Goal: Task Accomplishment & Management: Complete application form

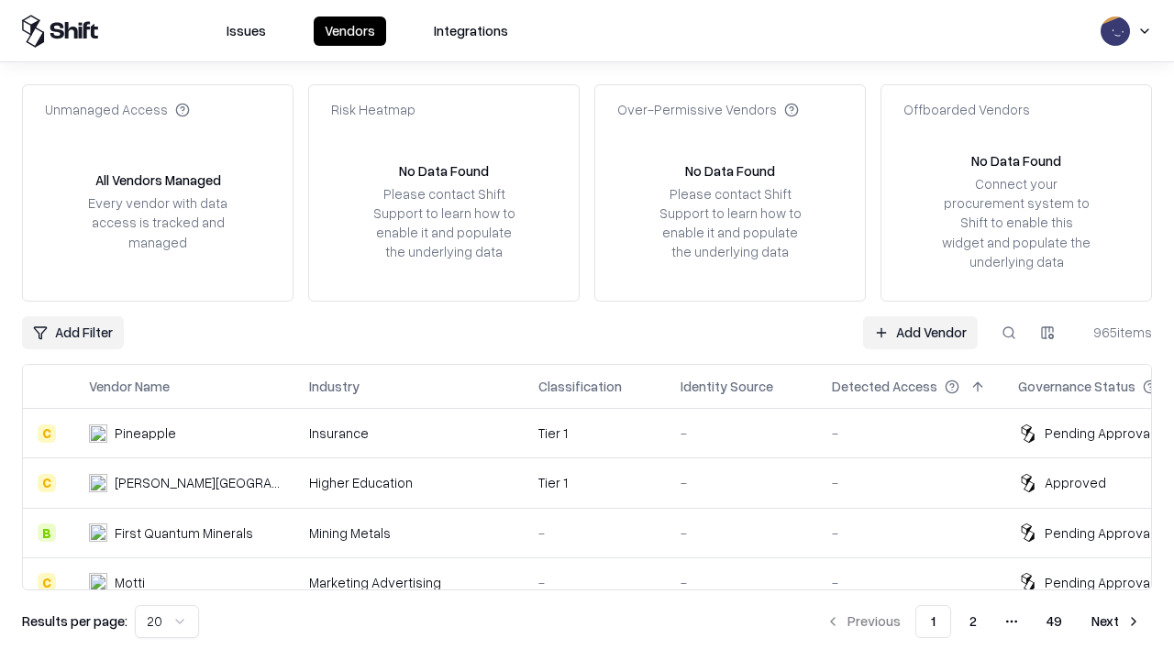
click at [920, 332] on link "Add Vendor" at bounding box center [920, 332] width 115 height 33
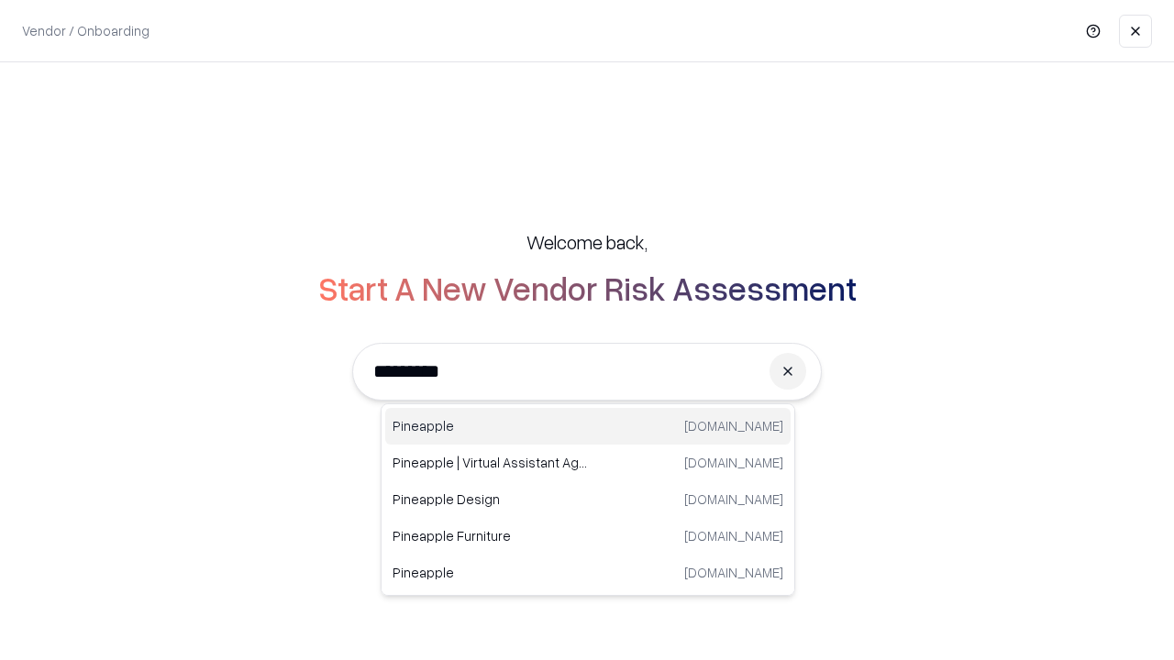
click at [588, 427] on div "Pineapple [DOMAIN_NAME]" at bounding box center [587, 426] width 405 height 37
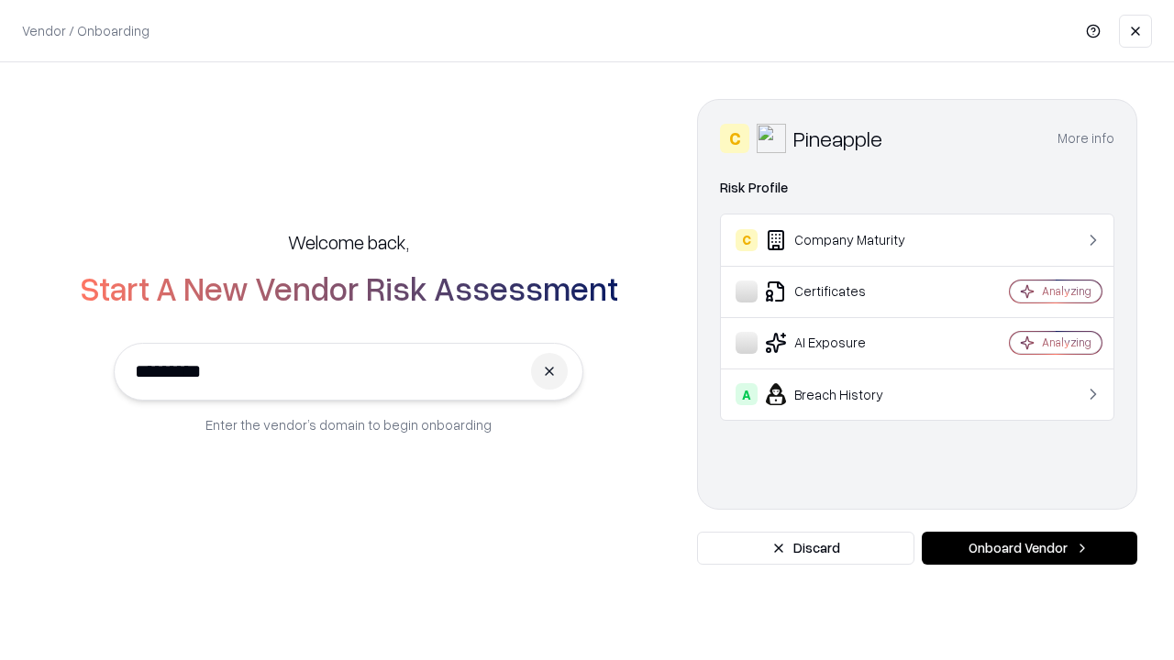
type input "*********"
click at [1029, 549] on button "Onboard Vendor" at bounding box center [1030, 548] width 216 height 33
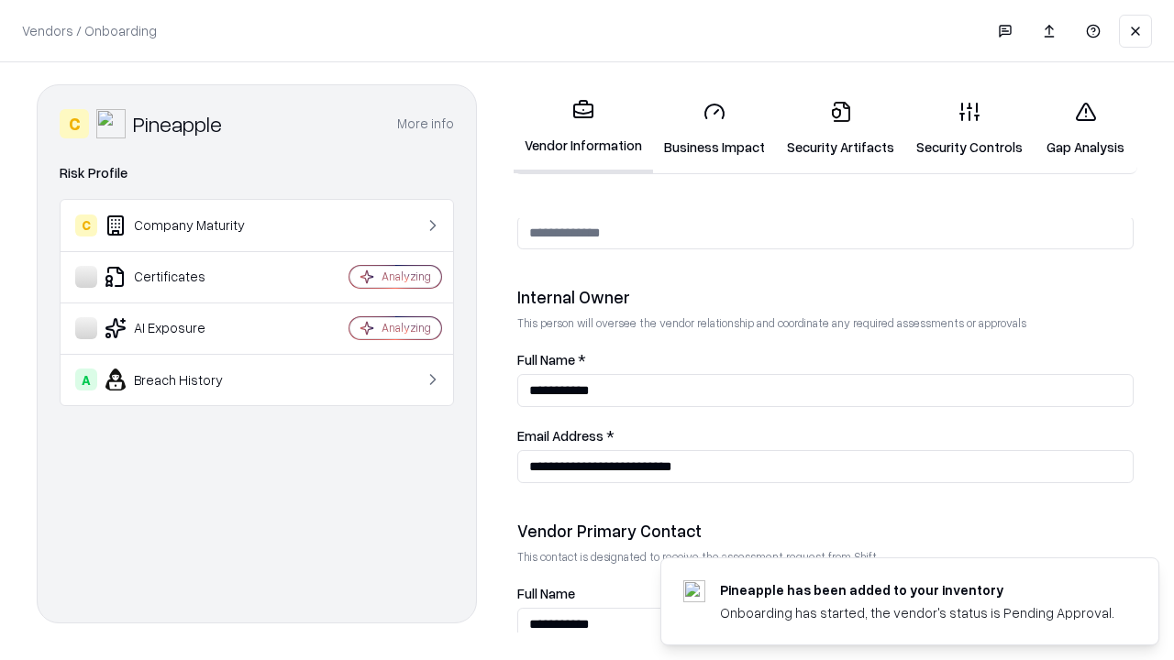
scroll to position [950, 0]
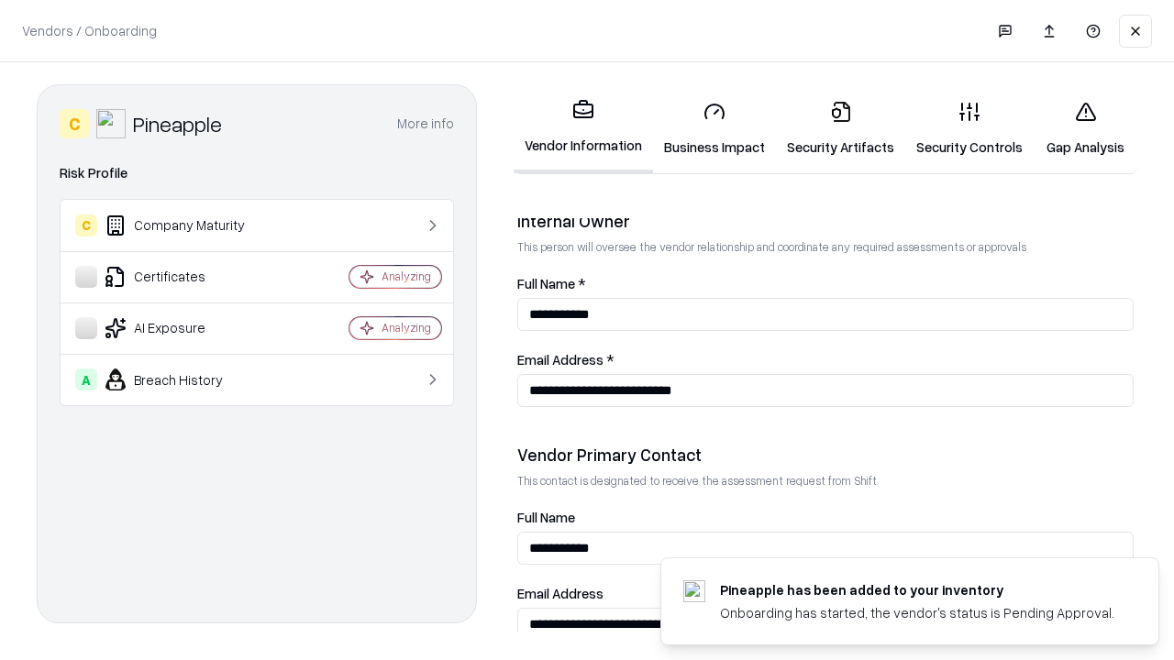
click at [715, 128] on link "Business Impact" at bounding box center [714, 128] width 123 height 85
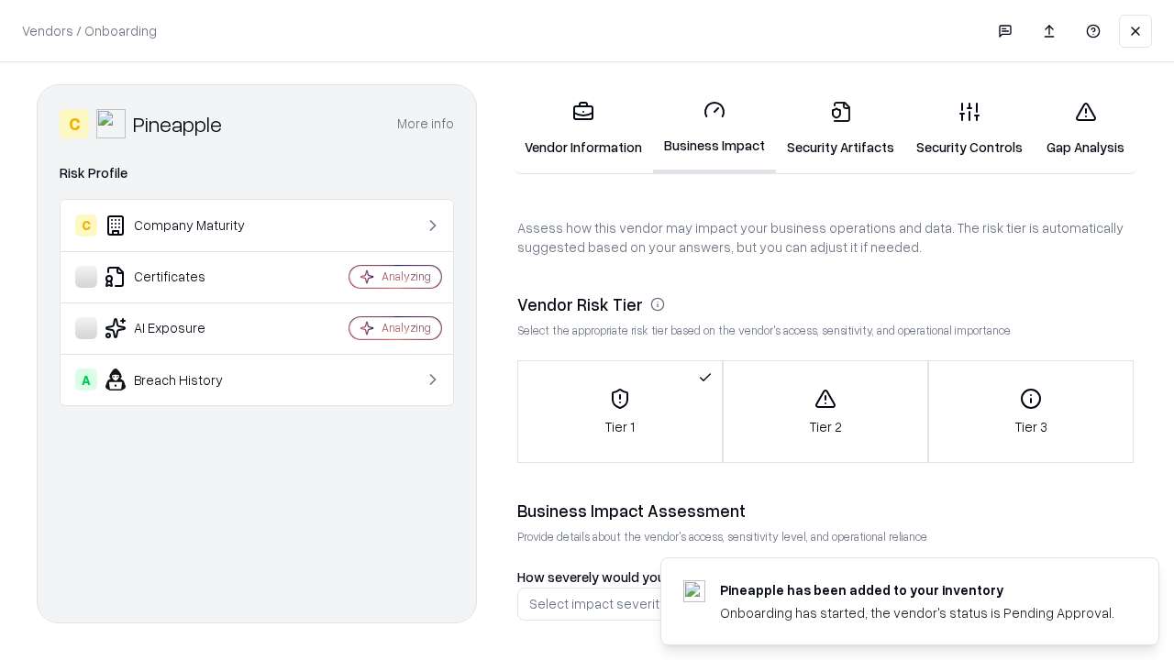
click at [840, 128] on link "Security Artifacts" at bounding box center [840, 128] width 129 height 85
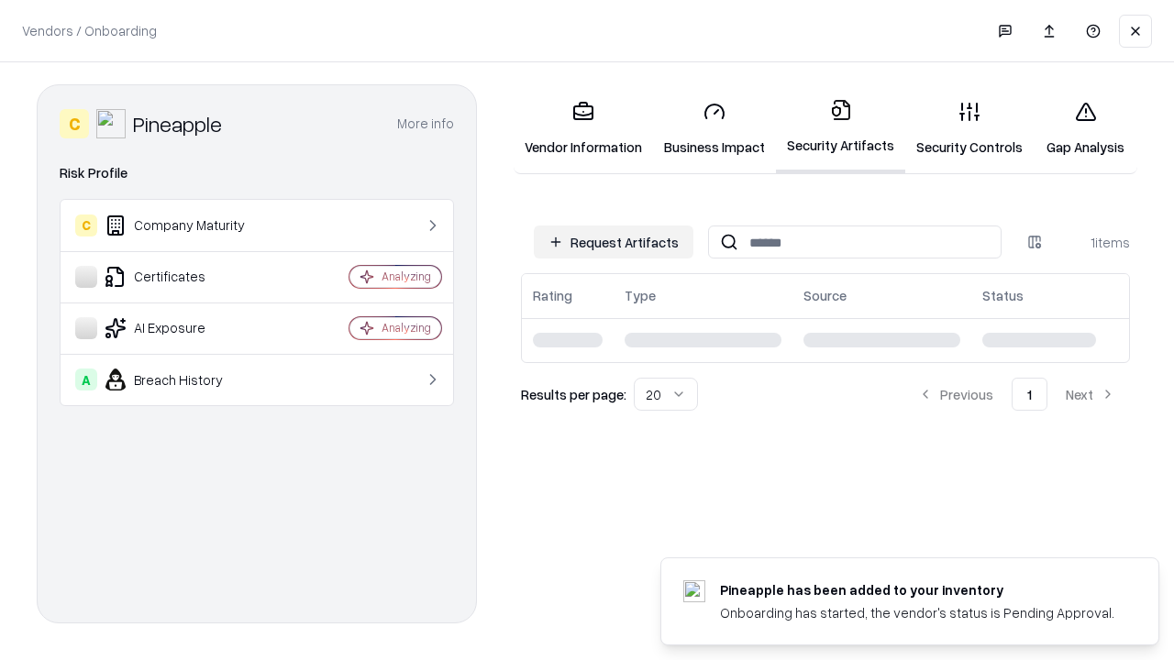
click at [614, 242] on button "Request Artifacts" at bounding box center [614, 242] width 160 height 33
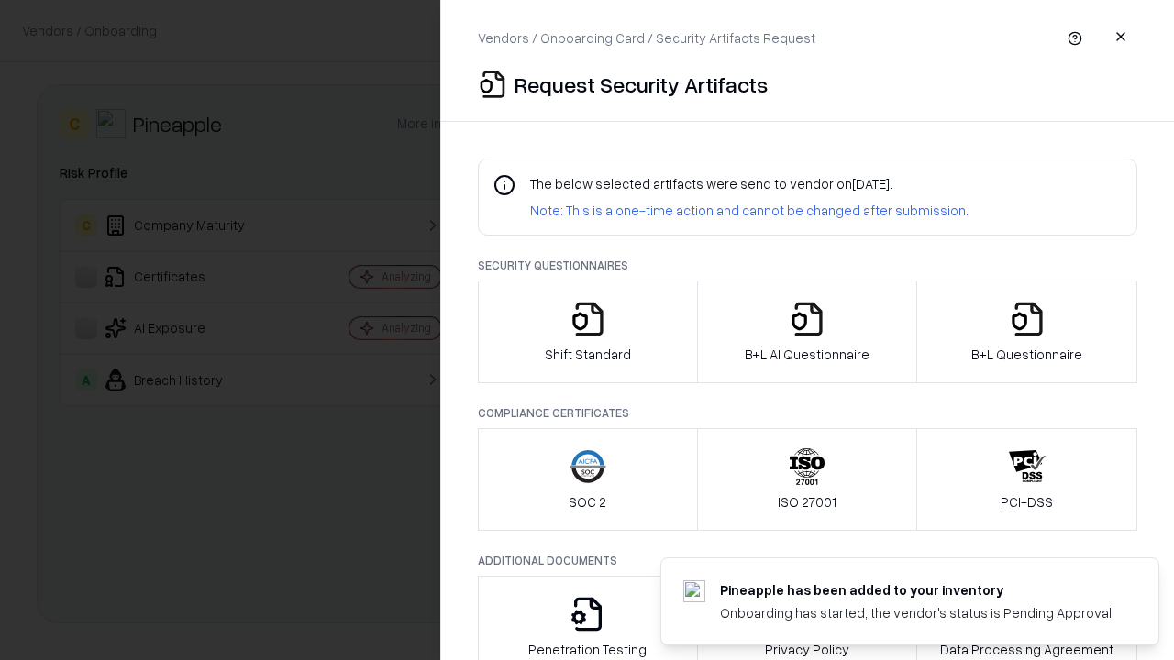
click at [587, 332] on icon "button" at bounding box center [588, 319] width 37 height 37
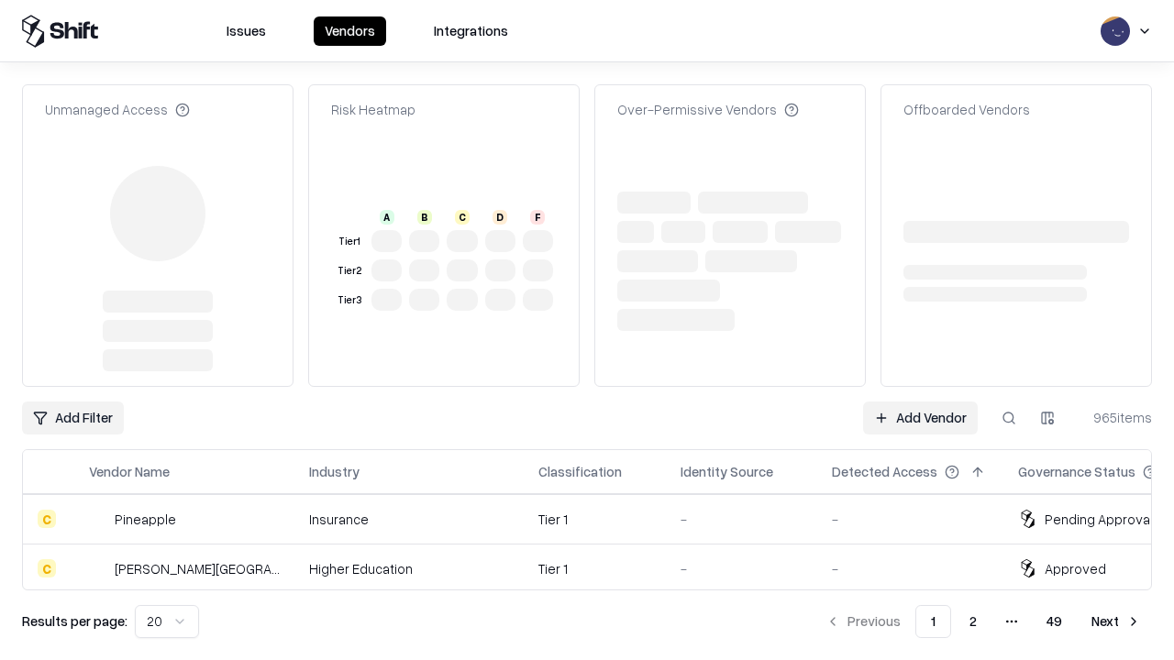
click at [920, 402] on link "Add Vendor" at bounding box center [920, 418] width 115 height 33
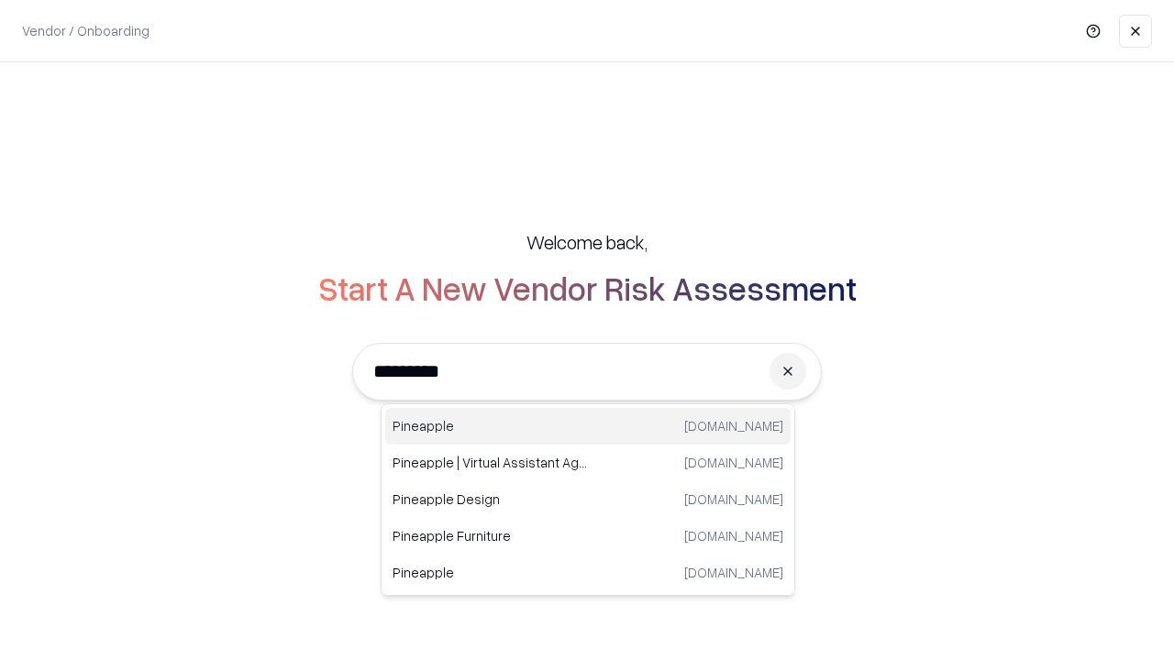
click at [588, 427] on div "Pineapple [DOMAIN_NAME]" at bounding box center [587, 426] width 405 height 37
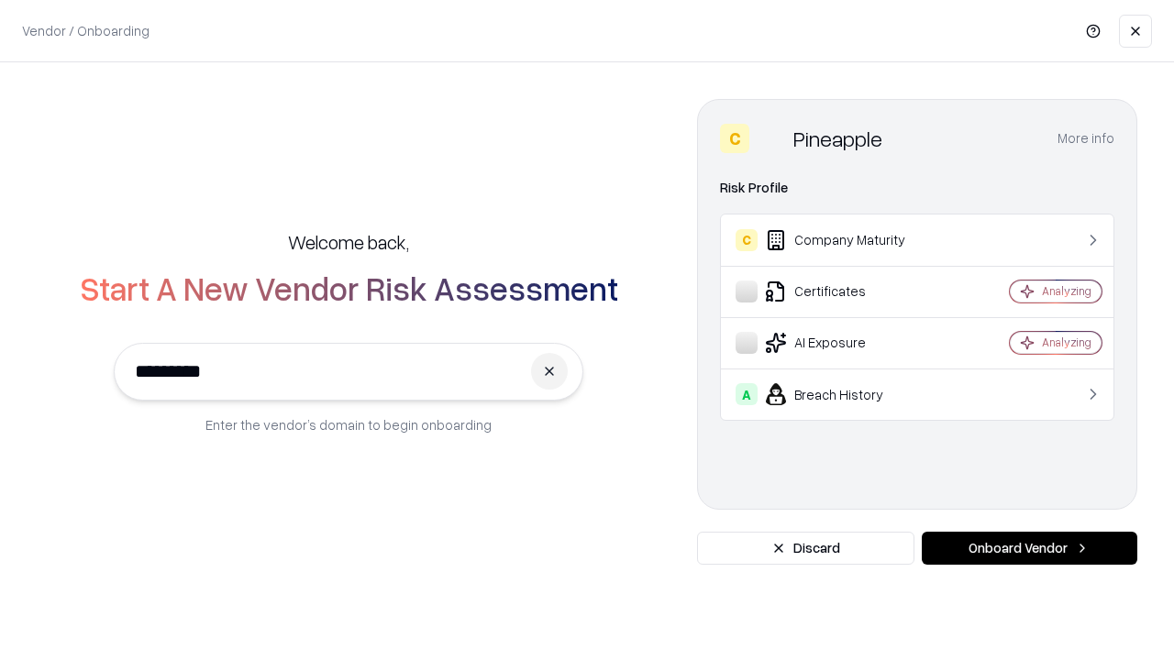
type input "*********"
click at [1029, 549] on button "Onboard Vendor" at bounding box center [1030, 548] width 216 height 33
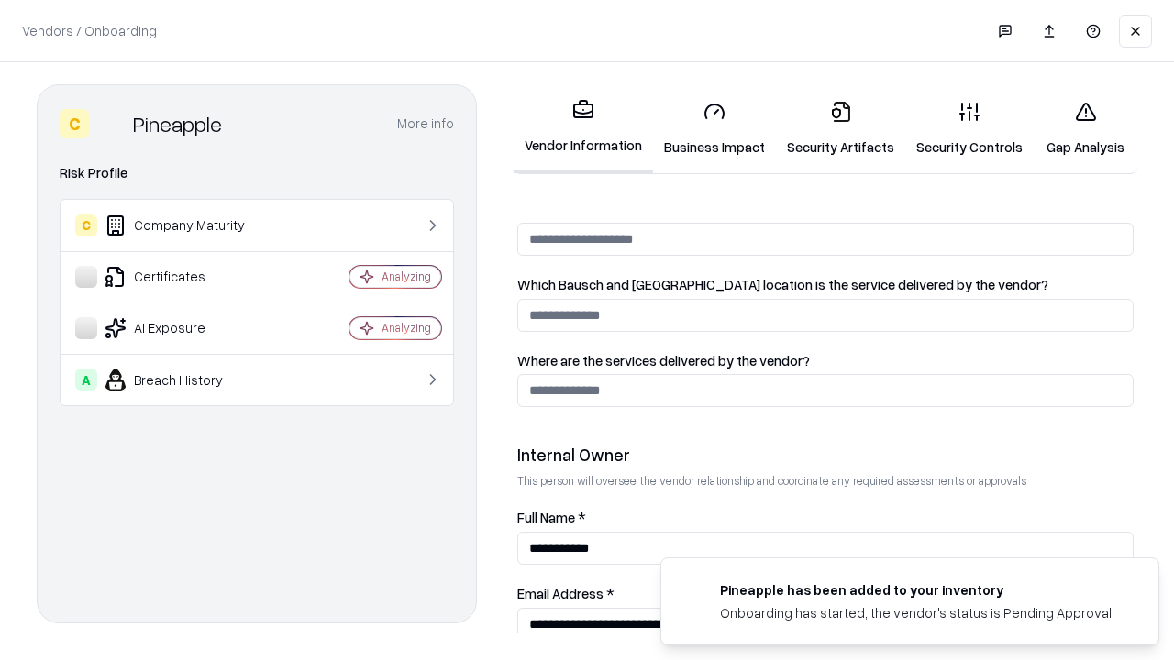
scroll to position [950, 0]
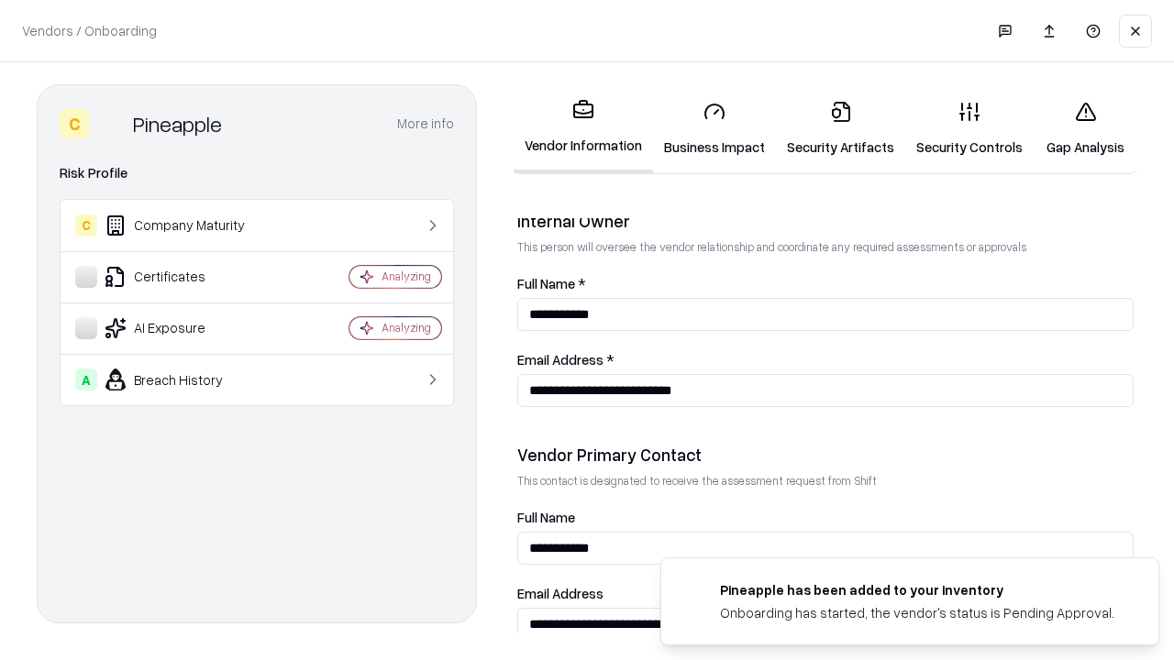
click at [1085, 128] on link "Gap Analysis" at bounding box center [1086, 128] width 104 height 85
